Goal: Find contact information: Find contact information

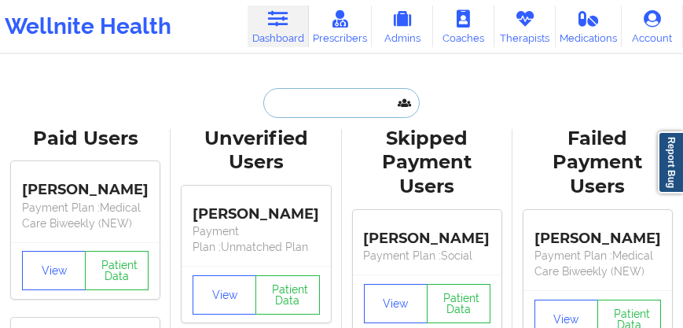
click at [293, 106] on input "text" at bounding box center [341, 103] width 156 height 30
paste input "[PERSON_NAME]"
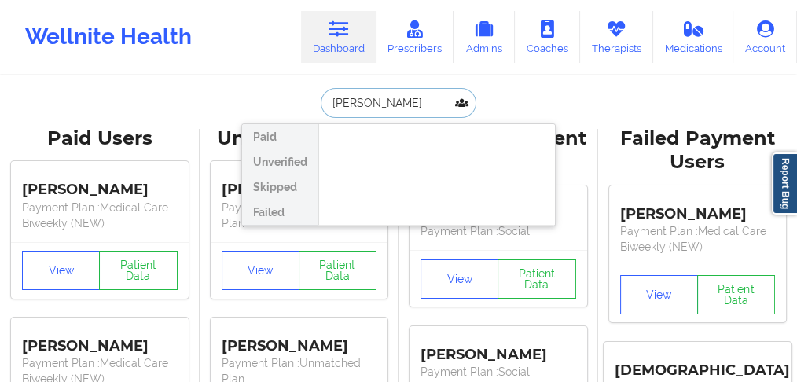
drag, startPoint x: 372, startPoint y: 103, endPoint x: 288, endPoint y: 97, distance: 84.3
click at [288, 97] on div "[PERSON_NAME] Paid Unverified Skipped Failed" at bounding box center [398, 103] width 314 height 30
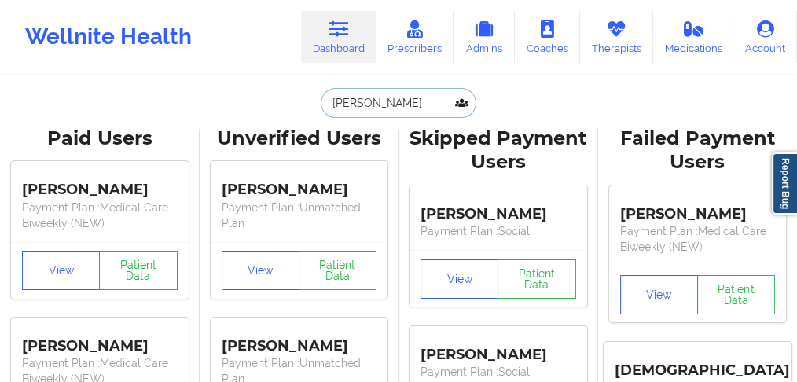
type input "Lane"
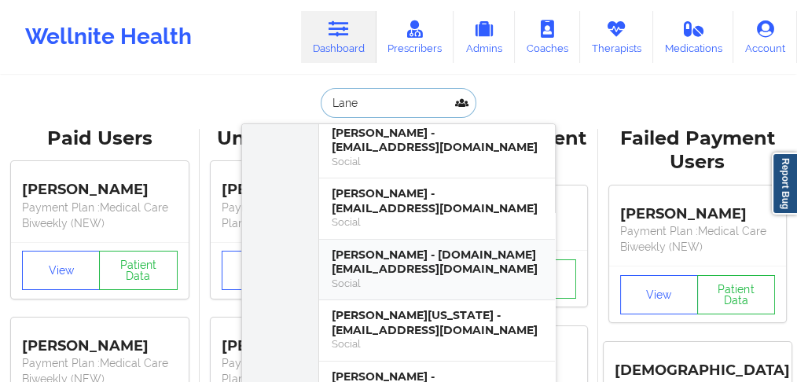
scroll to position [314, 0]
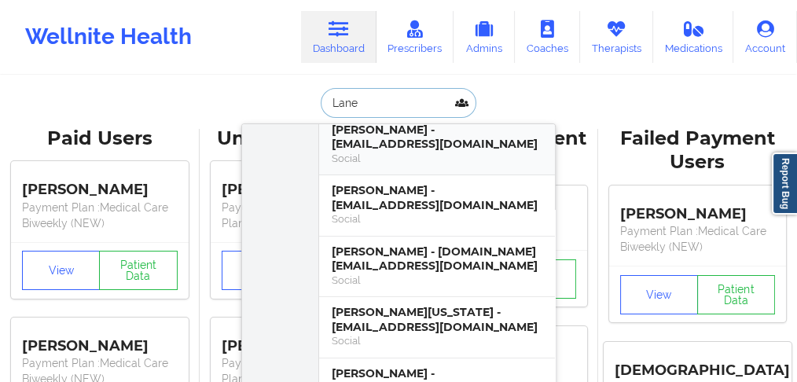
click at [392, 138] on div "[PERSON_NAME] - [EMAIL_ADDRESS][DOMAIN_NAME]" at bounding box center [437, 137] width 211 height 29
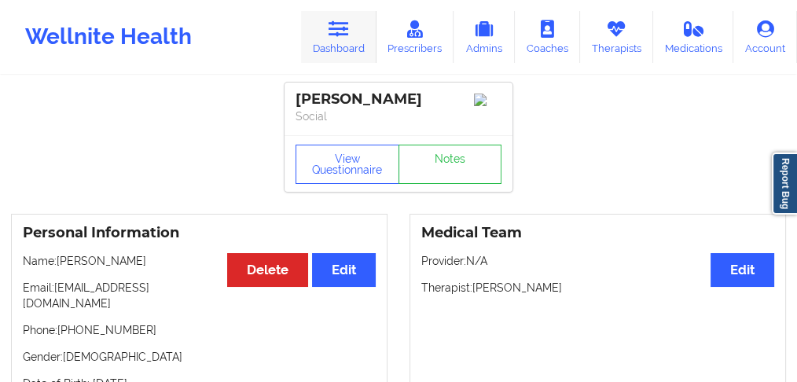
click at [355, 44] on link "Dashboard" at bounding box center [338, 37] width 75 height 52
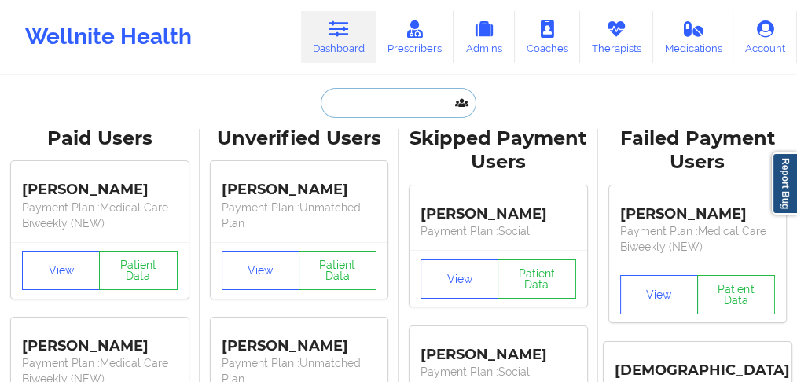
click at [361, 100] on input "text" at bounding box center [399, 103] width 156 height 30
paste input "[PERSON_NAME]"
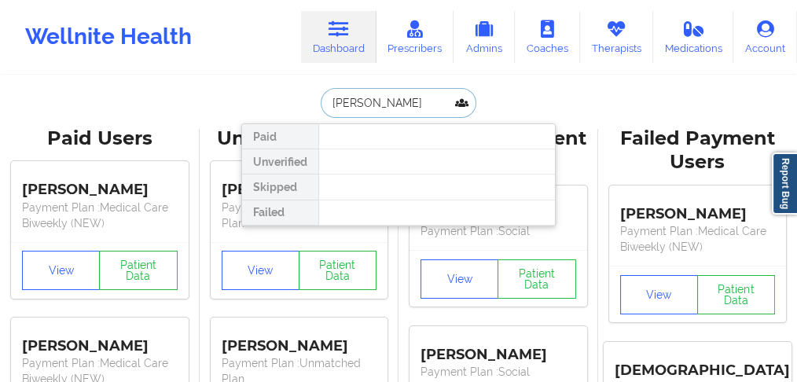
type input "[PERSON_NAME]"
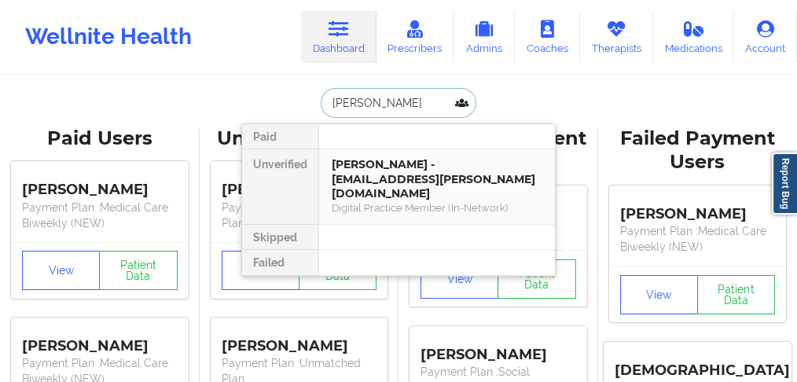
click at [368, 167] on div "[PERSON_NAME] - [EMAIL_ADDRESS][PERSON_NAME][DOMAIN_NAME]" at bounding box center [437, 179] width 211 height 44
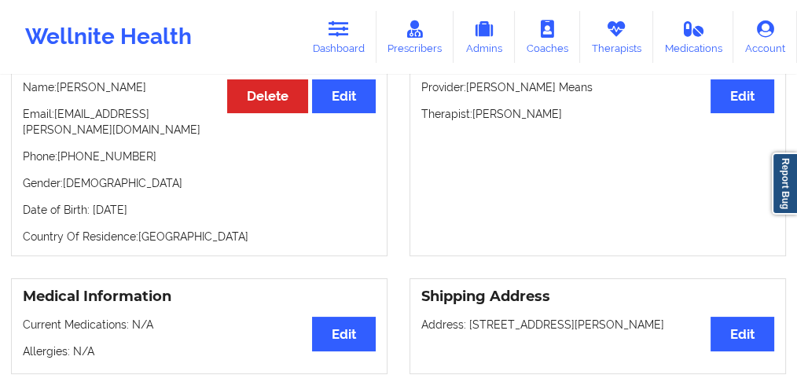
scroll to position [209, 0]
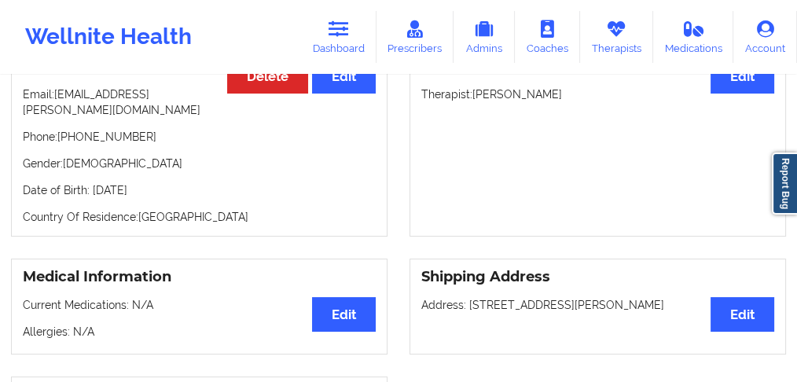
click at [104, 129] on p "Phone: [PHONE_NUMBER]" at bounding box center [199, 137] width 353 height 16
copy p "16036613182"
click at [327, 44] on link "Dashboard" at bounding box center [338, 37] width 75 height 52
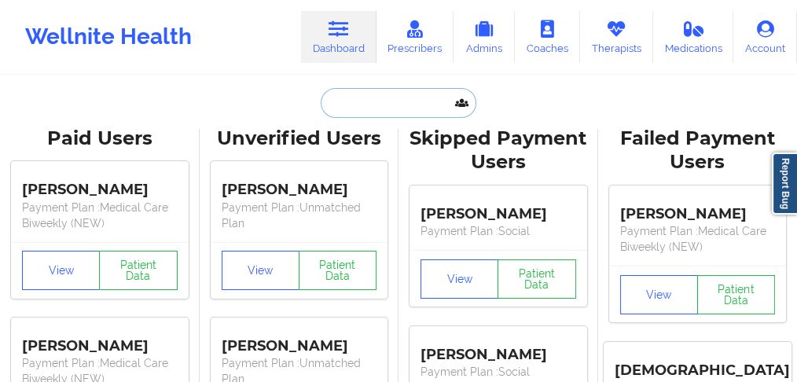
click at [349, 97] on input "text" at bounding box center [399, 103] width 156 height 30
paste input "[PERSON_NAME]"
type input "[PERSON_NAME]"
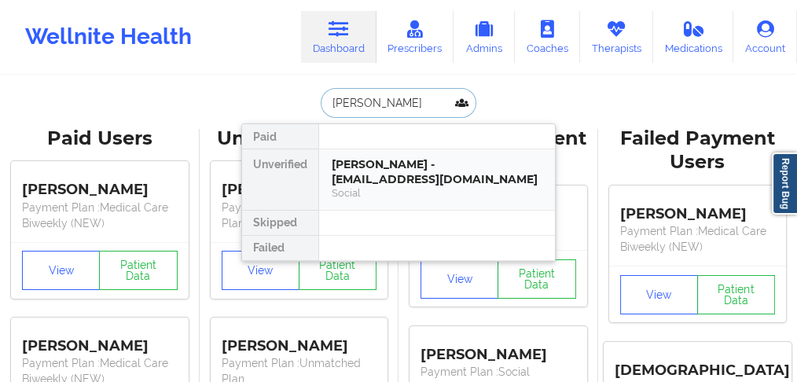
click at [381, 167] on div "[PERSON_NAME] - [EMAIL_ADDRESS][DOMAIN_NAME]" at bounding box center [437, 171] width 211 height 29
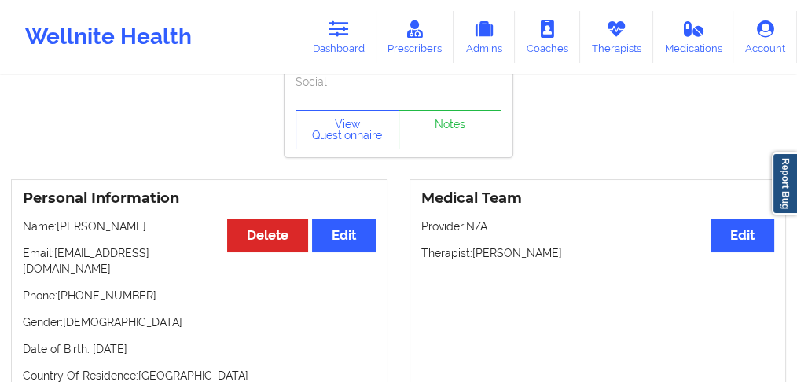
scroll to position [52, 0]
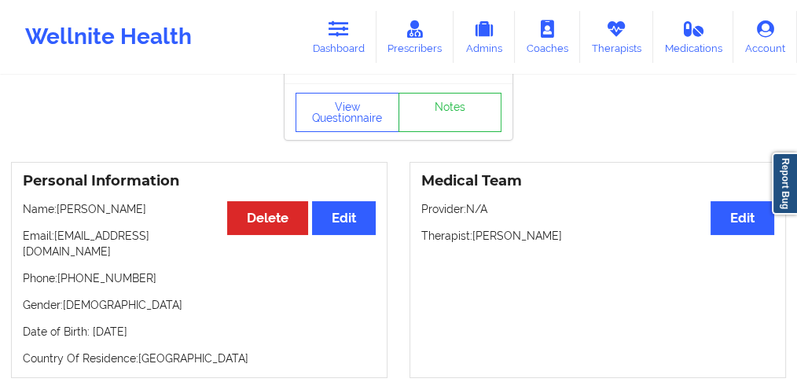
click at [102, 270] on p "Phone: [PHONE_NUMBER]" at bounding box center [199, 278] width 353 height 16
click at [103, 270] on p "Phone: [PHONE_NUMBER]" at bounding box center [199, 278] width 353 height 16
copy p "18456492605"
drag, startPoint x: 126, startPoint y: 236, endPoint x: 57, endPoint y: 236, distance: 69.2
click at [57, 236] on p "Email: [EMAIL_ADDRESS][DOMAIN_NAME]" at bounding box center [199, 243] width 353 height 31
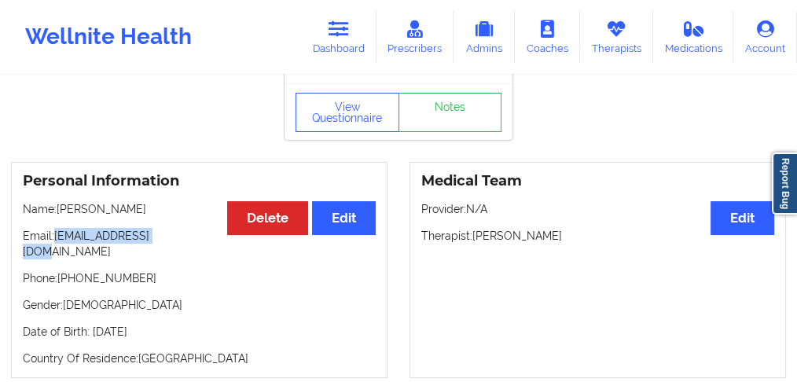
copy p "[EMAIL_ADDRESS][DOMAIN_NAME]"
